Goal: Check status: Check status

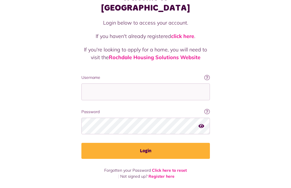
scroll to position [43, 0]
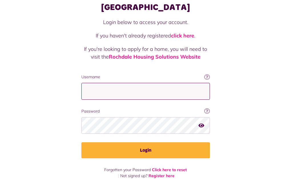
type input "**********"
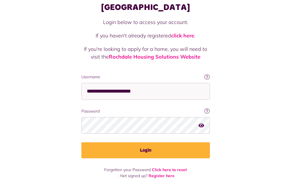
click at [123, 136] on div at bounding box center [73, 155] width 117 height 65
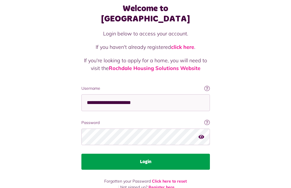
click at [81, 153] on button "Login" at bounding box center [145, 161] width 128 height 16
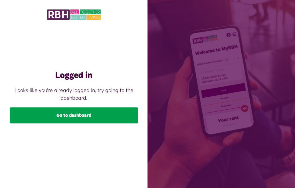
click at [76, 117] on link "Go to dashboard" at bounding box center [74, 115] width 128 height 16
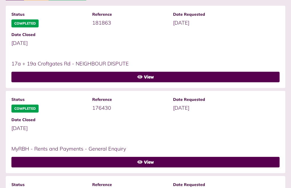
scroll to position [143, 0]
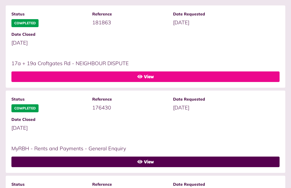
click at [255, 71] on link "View" at bounding box center [145, 76] width 268 height 11
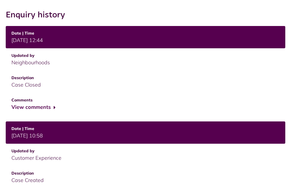
scroll to position [97, 0]
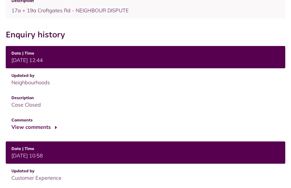
click at [56, 131] on button "View comments" at bounding box center [33, 127] width 44 height 8
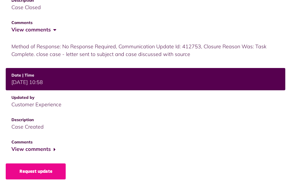
scroll to position [214, 0]
click at [56, 145] on button "View comments" at bounding box center [33, 149] width 44 height 8
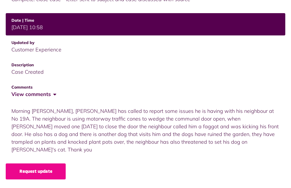
scroll to position [43, 0]
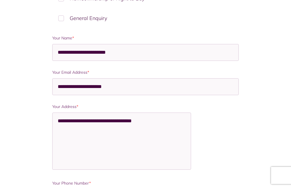
scroll to position [285, 0]
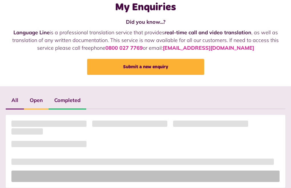
scroll to position [114, 0]
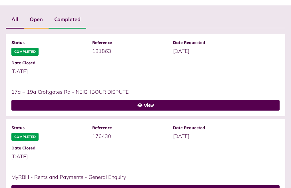
click at [48, 28] on label "Open" at bounding box center [36, 19] width 25 height 17
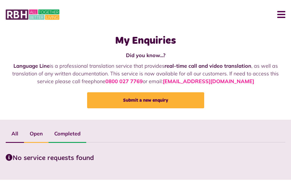
scroll to position [16, 0]
click at [86, 132] on label "Completed" at bounding box center [67, 133] width 38 height 17
drag, startPoint x: 168, startPoint y: 132, endPoint x: 159, endPoint y: 132, distance: 8.3
click at [86, 132] on label "Completed" at bounding box center [67, 133] width 38 height 17
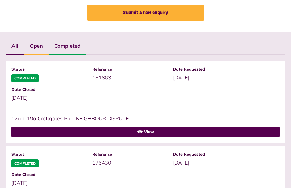
scroll to position [86, 0]
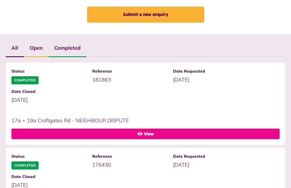
click at [260, 128] on link "View" at bounding box center [145, 133] width 268 height 11
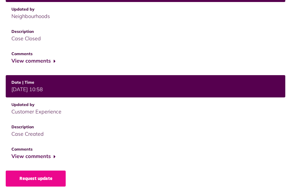
scroll to position [182, 0]
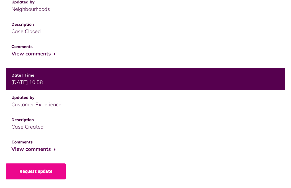
drag, startPoint x: 121, startPoint y: 145, endPoint x: 128, endPoint y: 145, distance: 7.1
click at [56, 145] on button "View comments" at bounding box center [33, 149] width 44 height 8
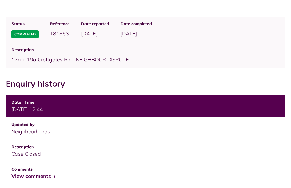
scroll to position [44, 0]
